Goal: Information Seeking & Learning: Find specific fact

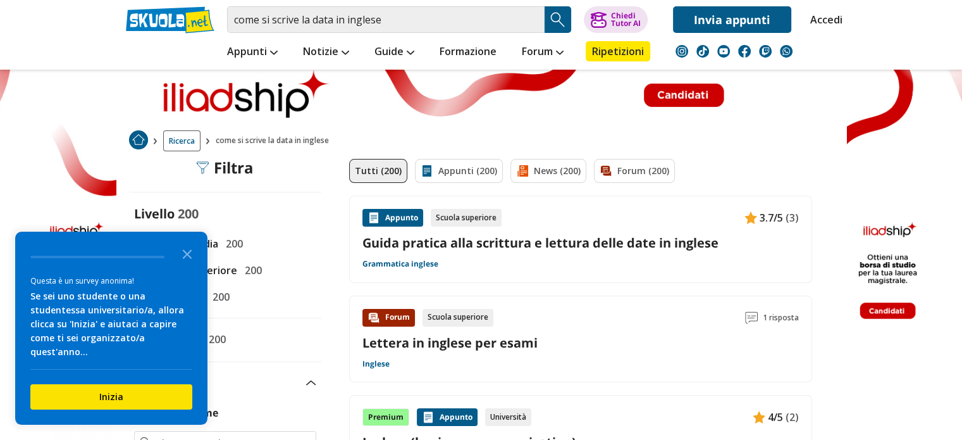
scroll to position [7, 0]
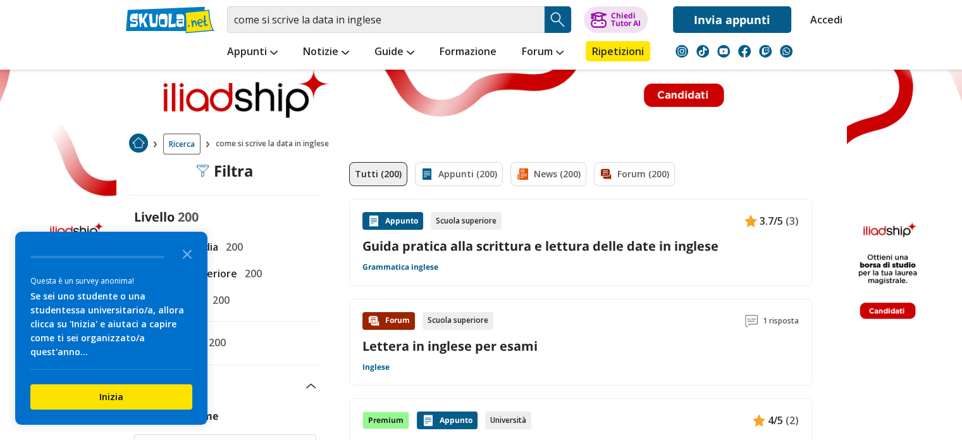
click at [414, 220] on div "Appunto" at bounding box center [393, 221] width 61 height 18
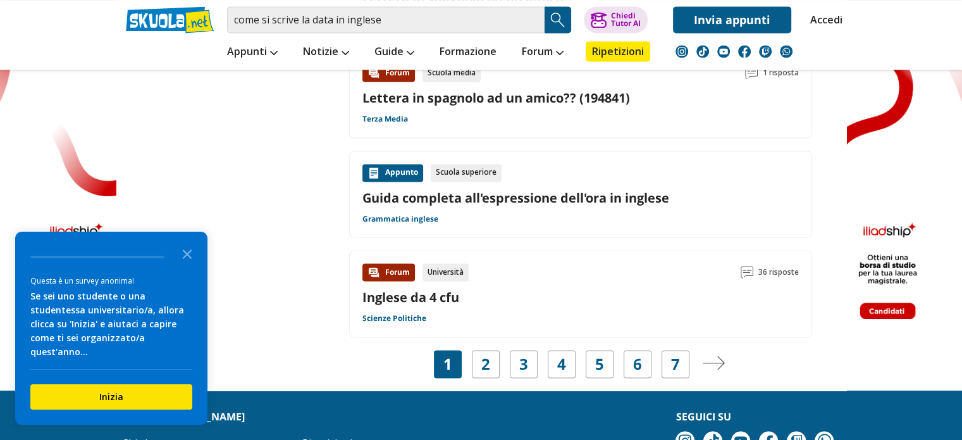
scroll to position [1904, 0]
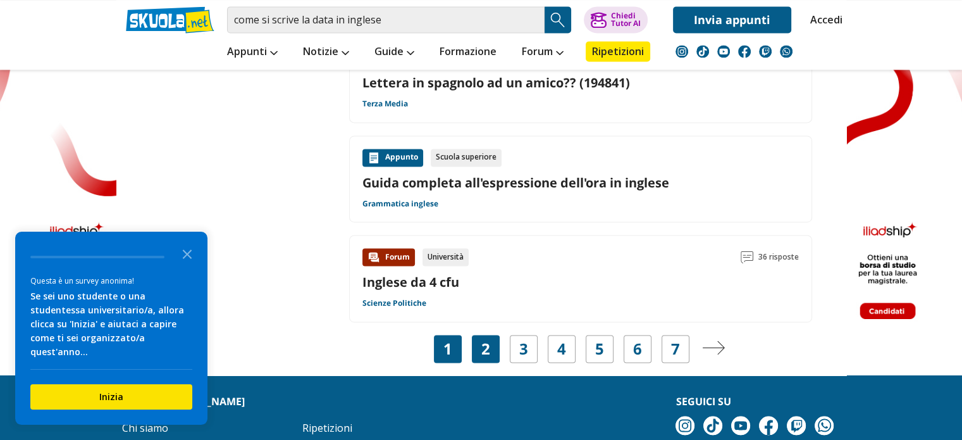
click at [485, 352] on link "2" at bounding box center [485, 349] width 9 height 18
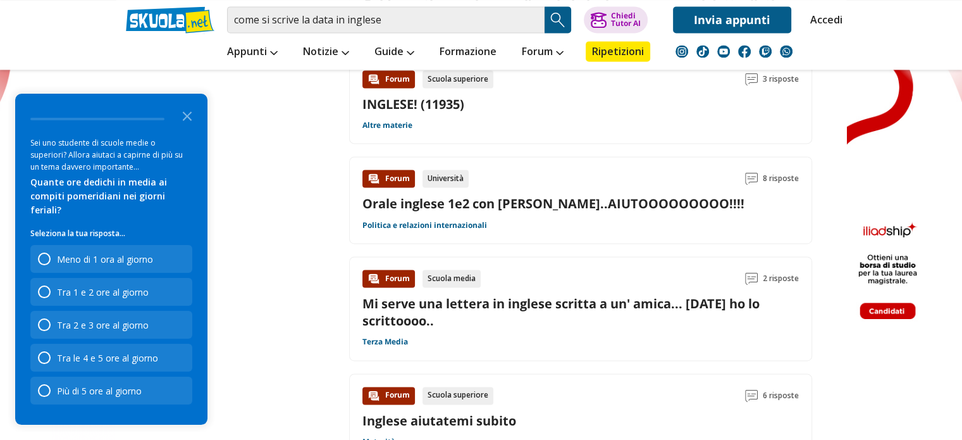
scroll to position [2111, 0]
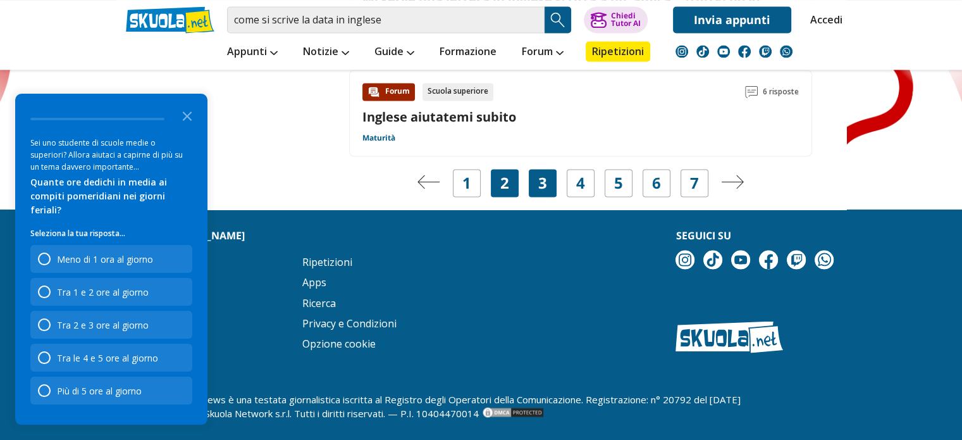
click at [538, 179] on link "3" at bounding box center [542, 183] width 9 height 18
click at [177, 128] on icon "Close the survey" at bounding box center [187, 114] width 25 height 25
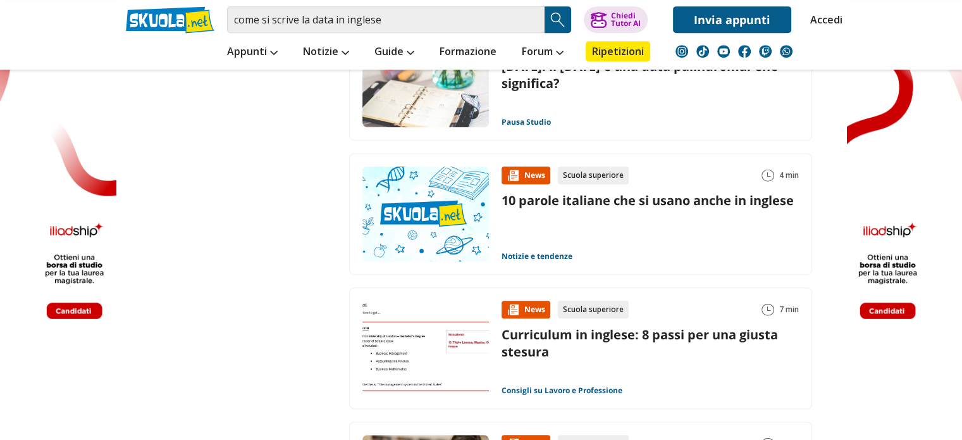
scroll to position [715, 0]
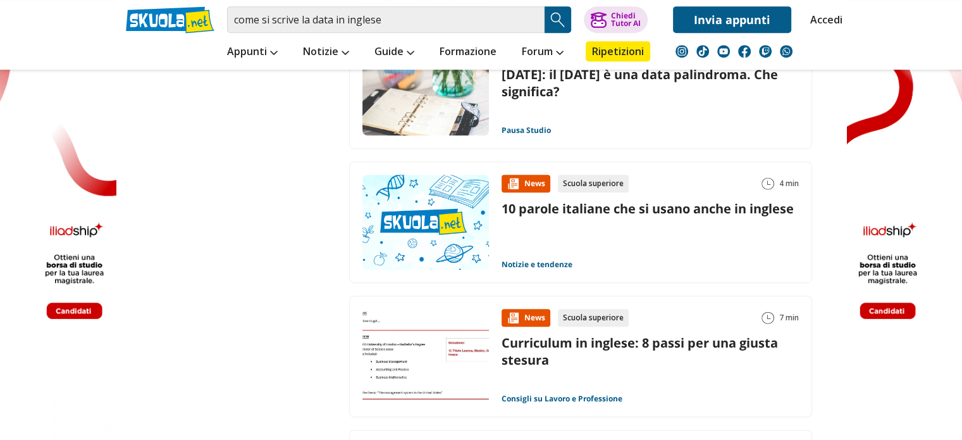
click at [633, 213] on link "10 parole italiane che si usano anche in inglese" at bounding box center [648, 208] width 292 height 17
